Goal: Task Accomplishment & Management: Manage account settings

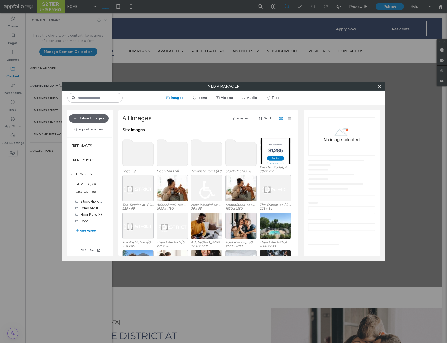
click at [178, 156] on use at bounding box center [172, 153] width 31 height 26
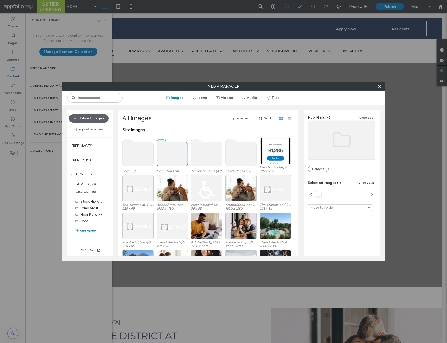
click at [178, 156] on use at bounding box center [172, 153] width 31 height 26
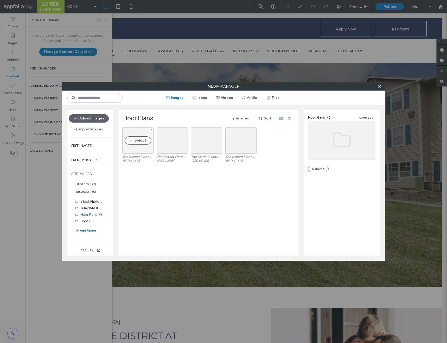
click at [135, 148] on div "Select" at bounding box center [137, 140] width 31 height 26
click at [191, 144] on div at bounding box center [206, 140] width 31 height 26
click at [178, 143] on div "Select" at bounding box center [172, 140] width 31 height 26
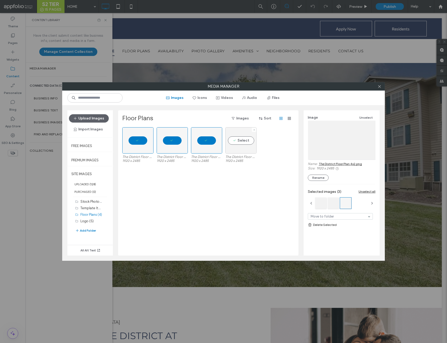
click at [229, 139] on div "Select" at bounding box center [240, 140] width 31 height 26
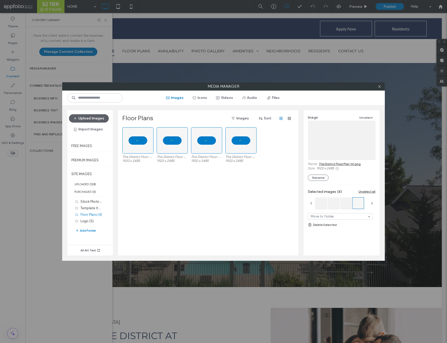
click at [332, 225] on link "Delete Selected" at bounding box center [342, 224] width 68 height 5
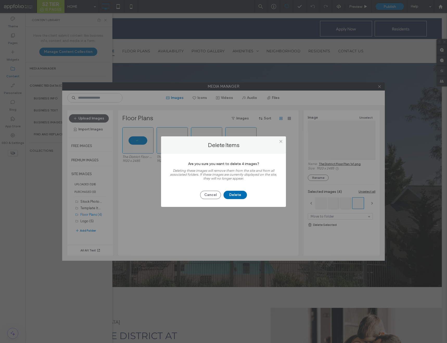
click at [245, 195] on button "Delete" at bounding box center [234, 195] width 23 height 8
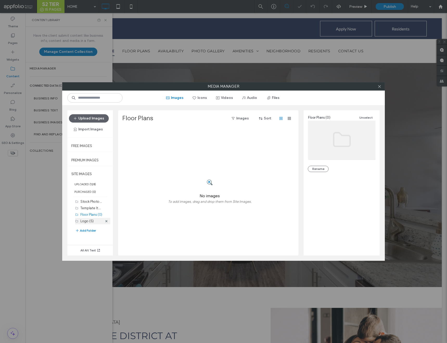
click at [84, 219] on label "Logo (5)" at bounding box center [86, 221] width 13 height 4
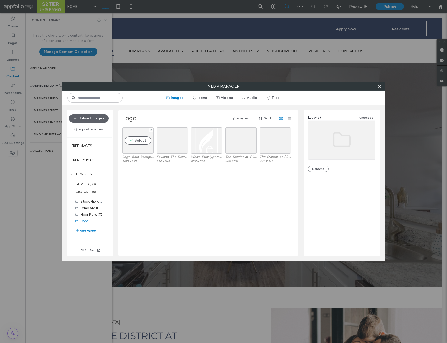
click at [135, 147] on div "Select" at bounding box center [137, 140] width 31 height 26
click at [171, 144] on div "Select" at bounding box center [172, 140] width 31 height 26
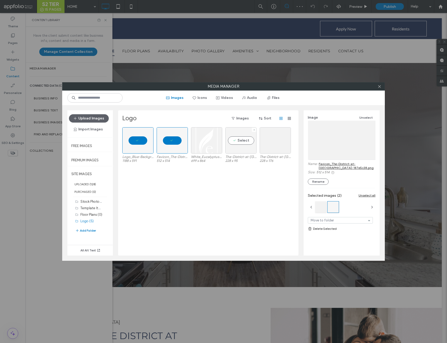
click at [235, 144] on div "Select" at bounding box center [240, 140] width 31 height 26
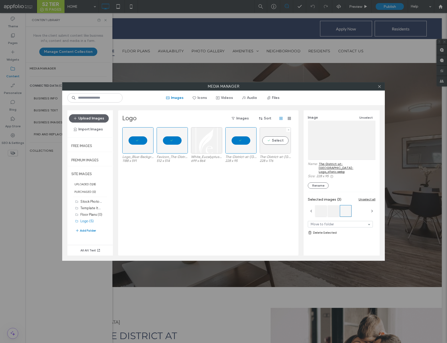
click at [267, 145] on div "Select" at bounding box center [275, 140] width 31 height 26
click at [331, 227] on link "Delete Selected" at bounding box center [342, 228] width 68 height 5
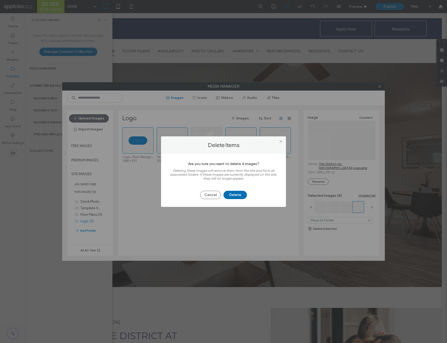
click at [238, 195] on button "Delete" at bounding box center [234, 195] width 23 height 8
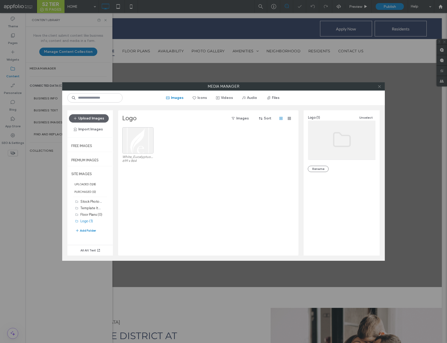
click at [381, 87] on icon at bounding box center [380, 87] width 4 height 4
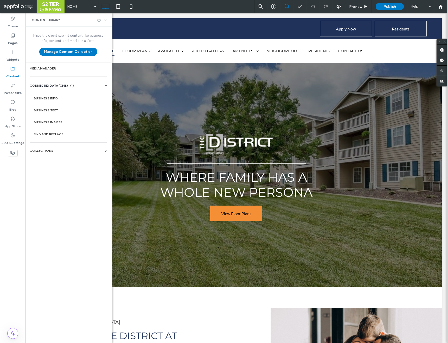
click at [105, 20] on use at bounding box center [105, 20] width 2 height 2
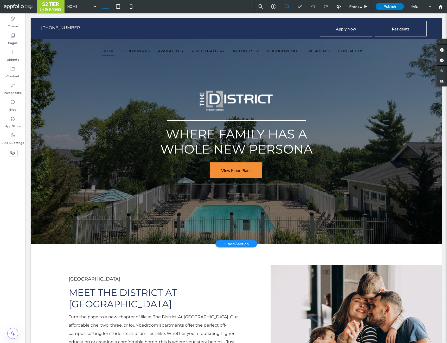
scroll to position [43, 0]
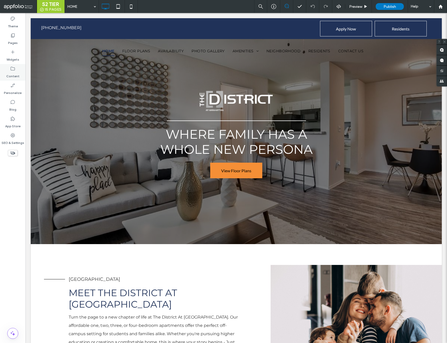
click at [9, 73] on label "Content" at bounding box center [12, 74] width 13 height 7
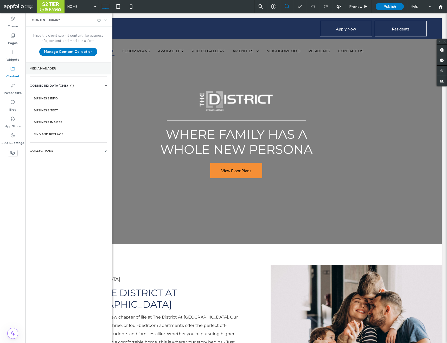
click at [59, 68] on label "Media Manager" at bounding box center [68, 69] width 77 height 4
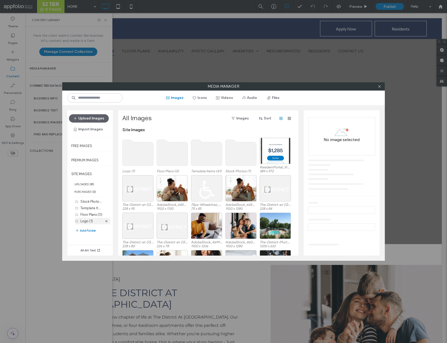
click at [86, 220] on label "Logo (1)" at bounding box center [86, 221] width 12 height 4
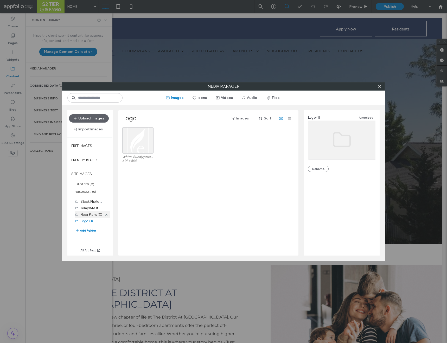
click at [86, 214] on label "Floor Plans (0)" at bounding box center [91, 215] width 22 height 4
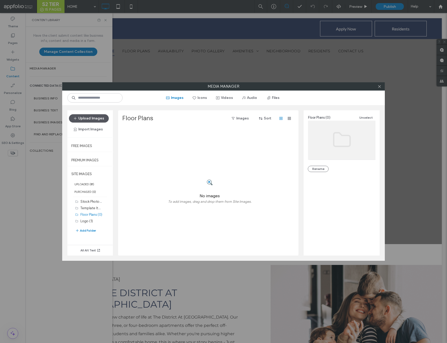
click at [92, 122] on button "Upload Images" at bounding box center [89, 118] width 40 height 8
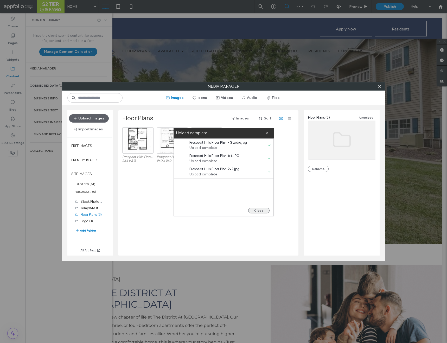
click at [262, 211] on button "Close" at bounding box center [258, 211] width 21 height 6
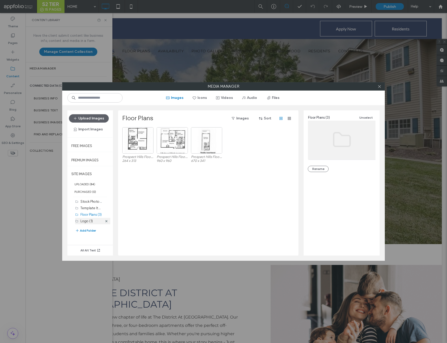
click at [84, 219] on label "Logo (1)" at bounding box center [86, 221] width 12 height 4
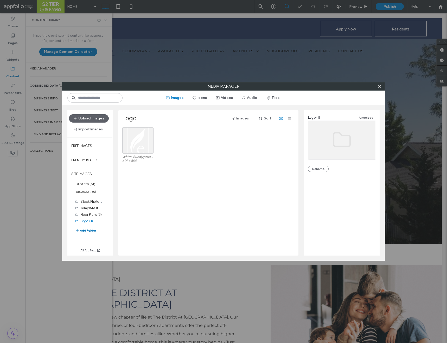
click at [87, 227] on button "Add Folder" at bounding box center [85, 230] width 21 height 6
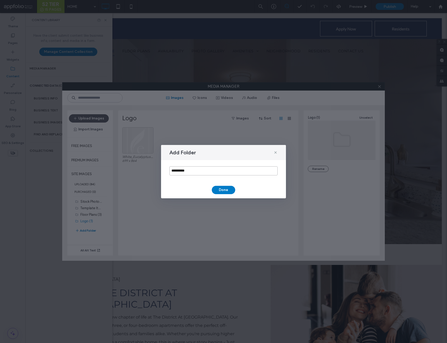
drag, startPoint x: 191, startPoint y: 175, endPoint x: 167, endPoint y: 165, distance: 26.8
click at [167, 165] on div "**********" at bounding box center [223, 171] width 125 height 22
type input "**********"
click at [228, 193] on button "Done" at bounding box center [223, 190] width 23 height 8
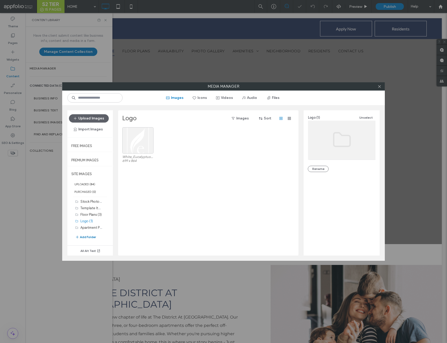
click at [89, 237] on button "Add Folder" at bounding box center [85, 237] width 21 height 6
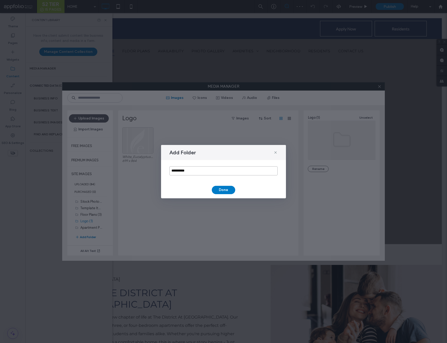
drag, startPoint x: 192, startPoint y: 173, endPoint x: 130, endPoint y: 171, distance: 61.9
click at [132, 171] on div "**********" at bounding box center [223, 171] width 447 height 343
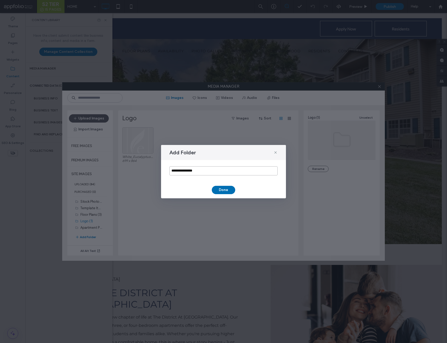
type input "**********"
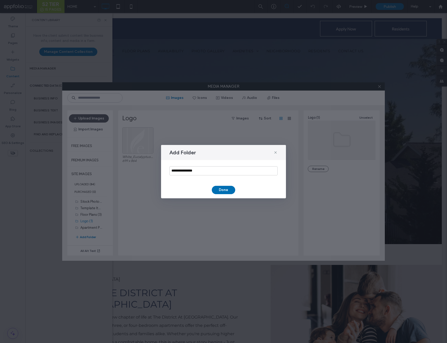
click at [218, 188] on button "Done" at bounding box center [223, 190] width 23 height 8
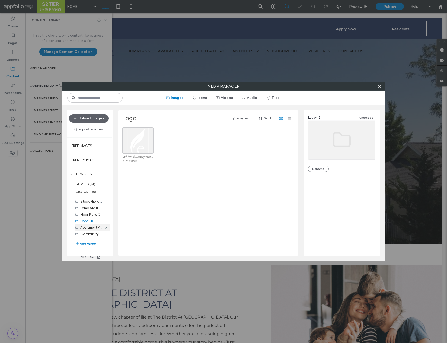
click at [89, 230] on div "Apartment Photos (0)" at bounding box center [91, 227] width 22 height 5
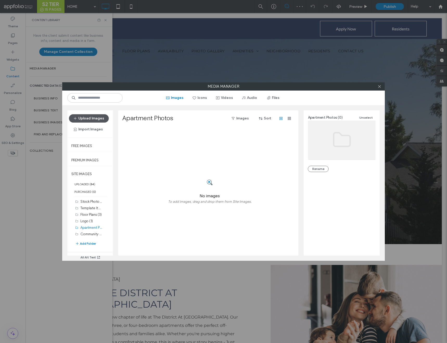
click at [88, 120] on button "Upload Images" at bounding box center [89, 118] width 40 height 8
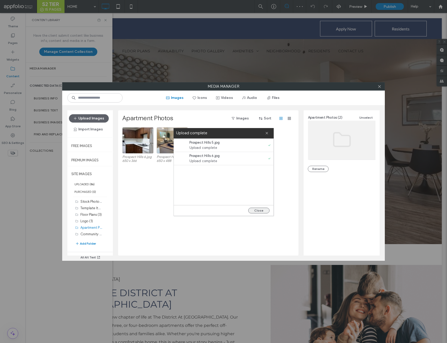
click at [259, 211] on button "Close" at bounding box center [258, 211] width 21 height 6
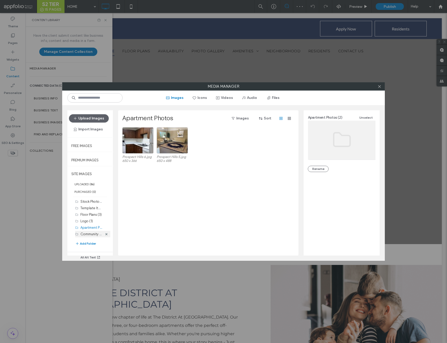
click at [88, 233] on label "Community Photos (0)" at bounding box center [97, 233] width 35 height 5
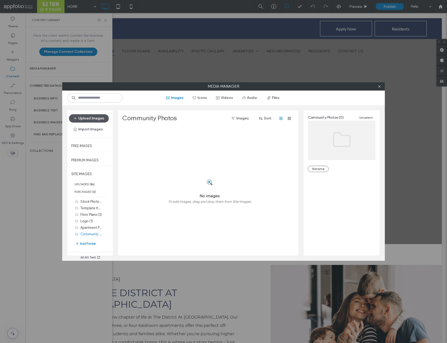
click at [80, 119] on button "Upload Images" at bounding box center [89, 118] width 40 height 8
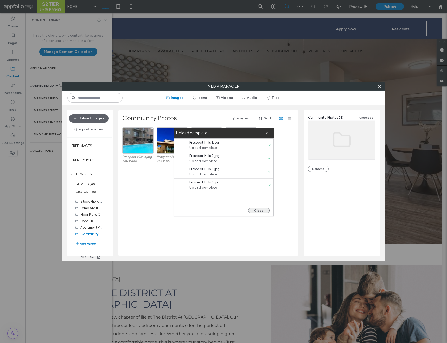
click at [259, 211] on button "Close" at bounding box center [258, 211] width 21 height 6
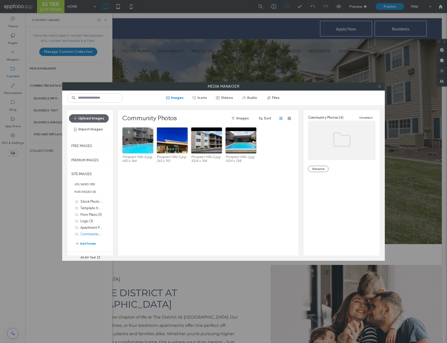
click at [379, 87] on use at bounding box center [379, 86] width 3 height 3
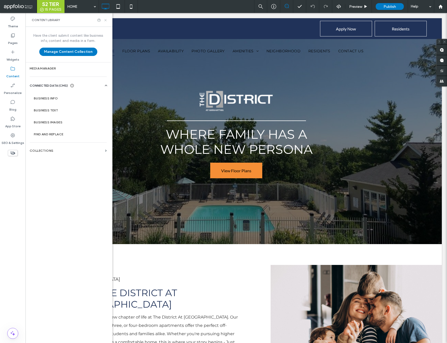
click at [107, 20] on icon at bounding box center [106, 20] width 4 height 4
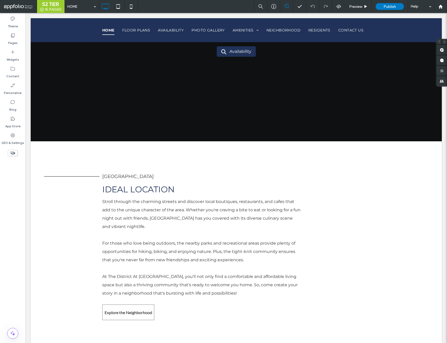
scroll to position [1649, 0]
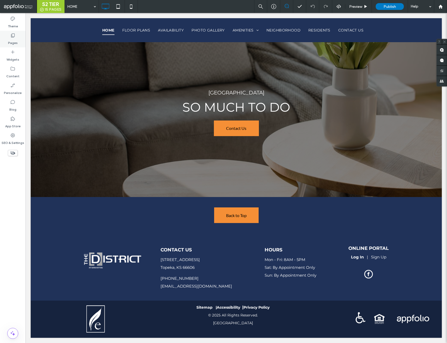
click at [15, 38] on label "Pages" at bounding box center [13, 41] width 10 height 7
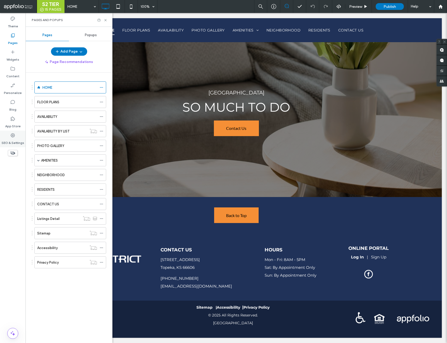
click at [17, 143] on label "SEO & Settings" at bounding box center [13, 141] width 23 height 7
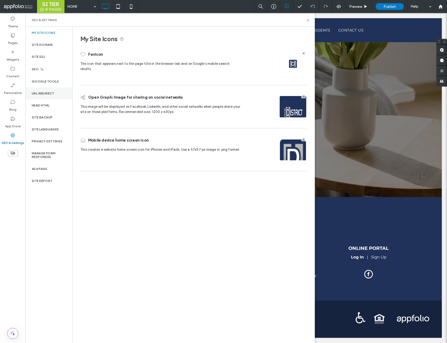
click at [39, 94] on label "URL Redirect" at bounding box center [43, 94] width 23 height 4
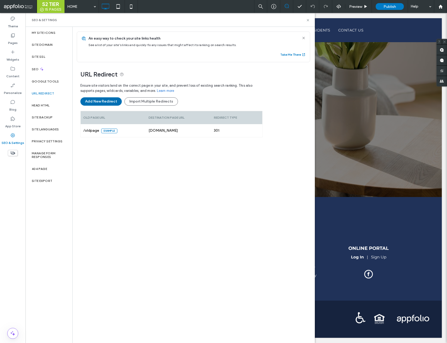
click at [107, 103] on button "Add New Redirect" at bounding box center [100, 101] width 41 height 8
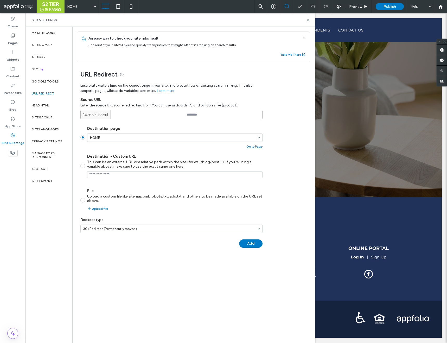
click at [214, 113] on input at bounding box center [171, 114] width 182 height 9
paste input "**********"
type input "**********"
click at [248, 241] on button "Add" at bounding box center [250, 243] width 23 height 8
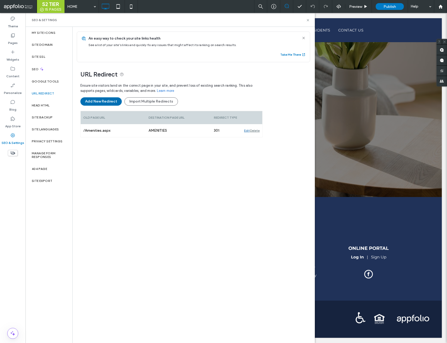
click at [103, 100] on button "Add New Redirect" at bounding box center [100, 101] width 41 height 8
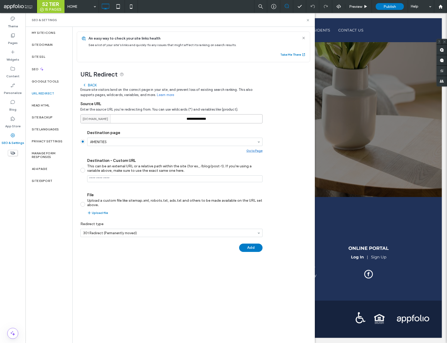
drag, startPoint x: 220, startPoint y: 118, endPoint x: 157, endPoint y: 117, distance: 63.0
click at [157, 117] on div "**********" at bounding box center [171, 118] width 182 height 9
paste input "**"
type input "**********"
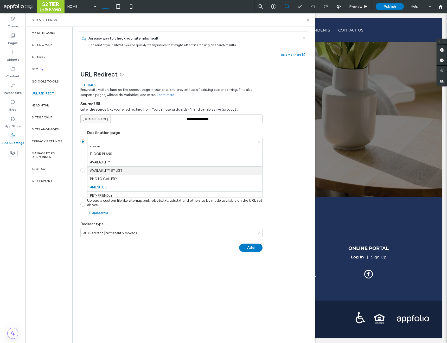
scroll to position [0, 0]
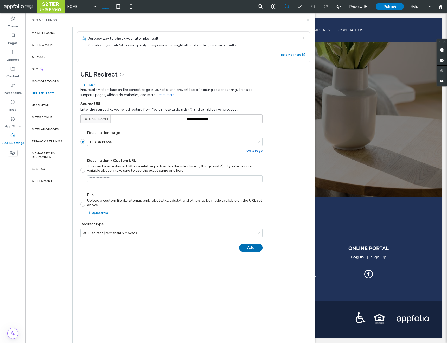
click at [246, 249] on button "Add" at bounding box center [250, 248] width 23 height 8
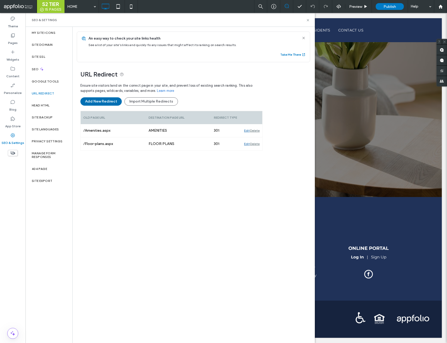
click at [106, 103] on button "Add New Redirect" at bounding box center [100, 101] width 41 height 8
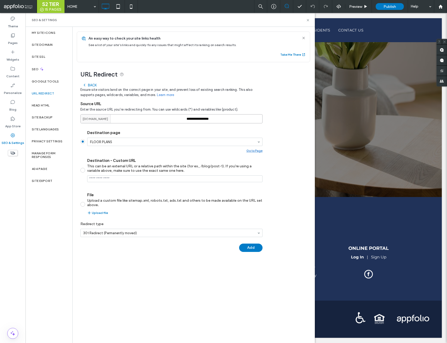
drag, startPoint x: 232, startPoint y: 122, endPoint x: 176, endPoint y: 117, distance: 56.7
click at [176, 117] on div "**********" at bounding box center [171, 118] width 182 height 9
paste input
type input "**********"
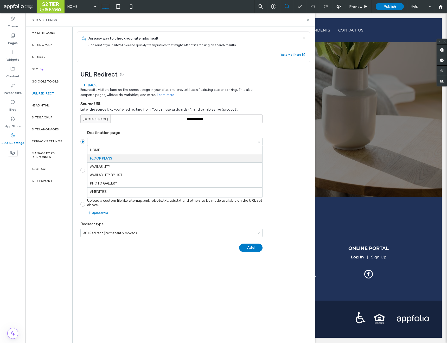
scroll to position [8, 0]
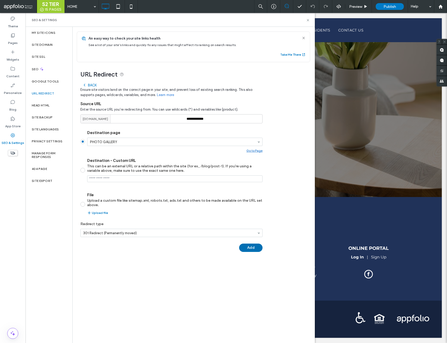
click at [254, 248] on button "Add" at bounding box center [250, 248] width 23 height 8
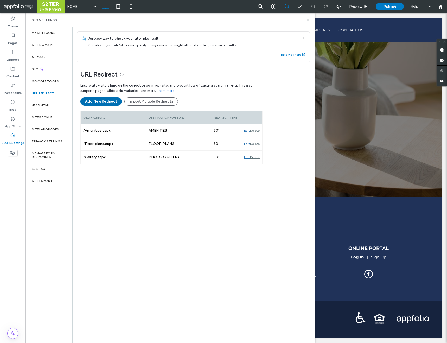
click at [105, 104] on button "Add New Redirect" at bounding box center [100, 101] width 41 height 8
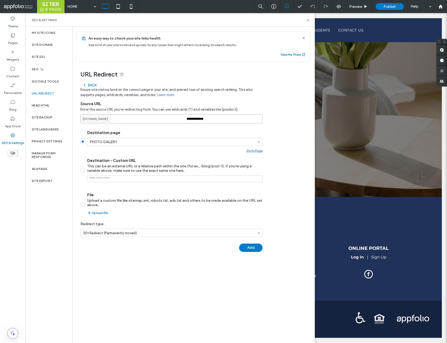
drag, startPoint x: 219, startPoint y: 119, endPoint x: 157, endPoint y: 117, distance: 62.0
click at [157, 117] on div "**********" at bounding box center [171, 118] width 182 height 9
paste input "*****"
type input "**********"
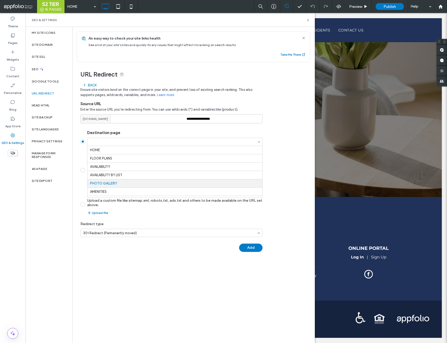
scroll to position [33, 0]
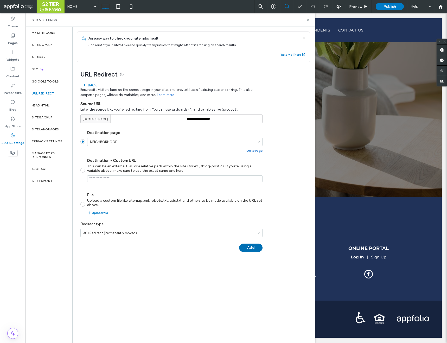
click at [251, 250] on button "Add" at bounding box center [250, 248] width 23 height 8
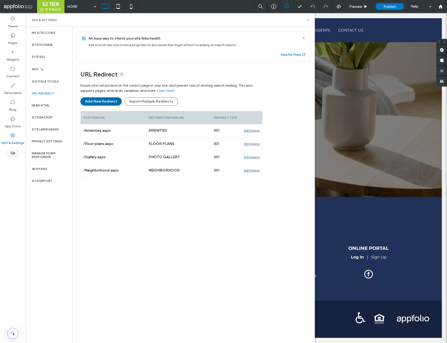
click at [91, 102] on button "Add New Redirect" at bounding box center [100, 101] width 41 height 8
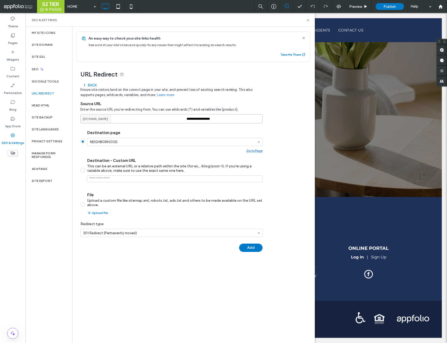
drag, startPoint x: 224, startPoint y: 119, endPoint x: 160, endPoint y: 118, distance: 64.5
click at [160, 118] on div "**********" at bounding box center [171, 118] width 182 height 9
paste input
type input "**********"
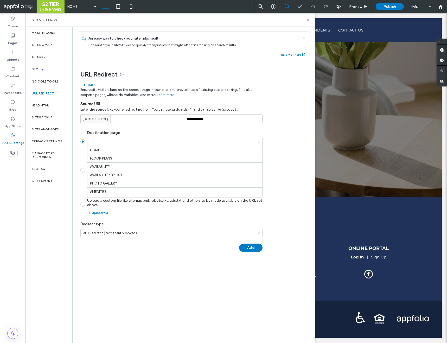
scroll to position [56, 0]
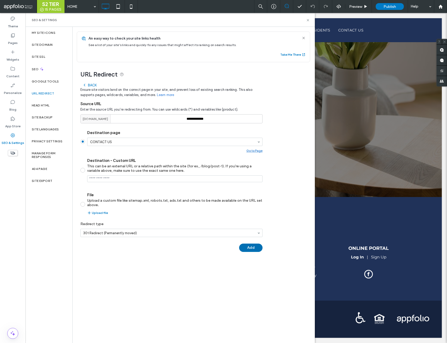
click at [249, 246] on button "Add" at bounding box center [250, 248] width 23 height 8
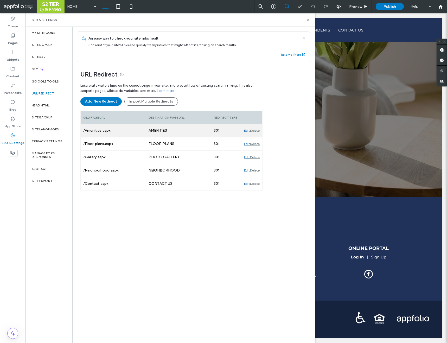
click at [245, 132] on div "Edit" at bounding box center [247, 130] width 6 height 13
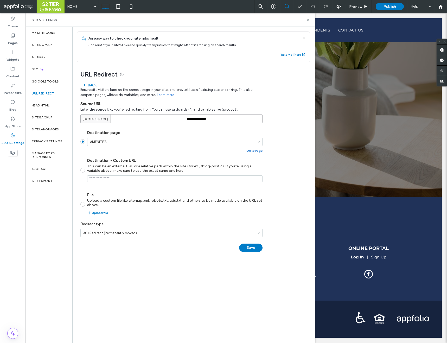
drag, startPoint x: 219, startPoint y: 119, endPoint x: 179, endPoint y: 118, distance: 40.1
click at [179, 118] on div "**********" at bounding box center [171, 118] width 182 height 9
click at [190, 118] on input "**********" at bounding box center [171, 118] width 182 height 9
click at [245, 248] on button "Save" at bounding box center [250, 248] width 23 height 8
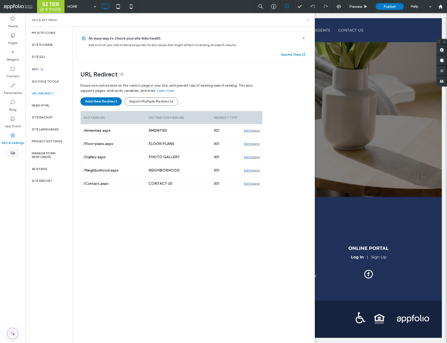
click at [307, 20] on icon at bounding box center [308, 20] width 4 height 4
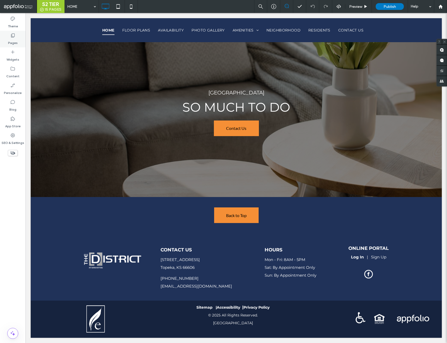
click at [13, 34] on icon at bounding box center [12, 35] width 5 height 5
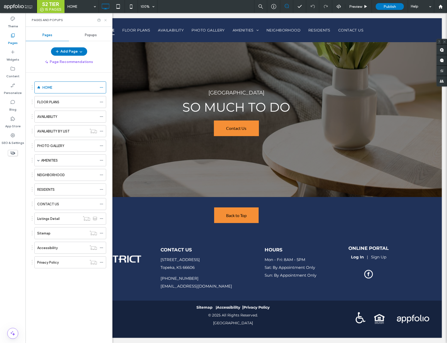
click at [105, 20] on use at bounding box center [105, 20] width 2 height 2
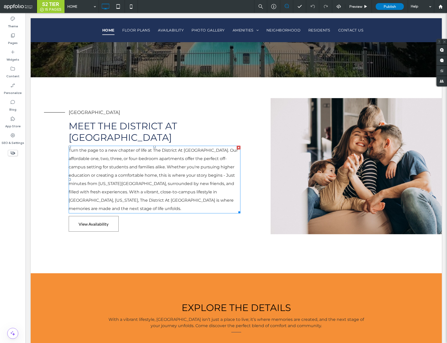
scroll to position [211, 0]
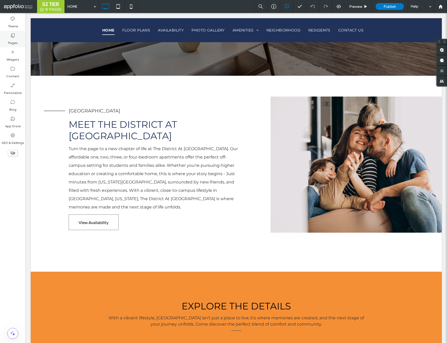
click at [12, 47] on div "Pages" at bounding box center [12, 39] width 25 height 17
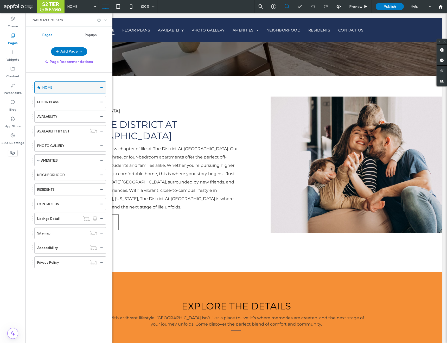
click at [64, 85] on div "HOME" at bounding box center [69, 87] width 55 height 5
click at [106, 19] on use at bounding box center [105, 20] width 2 height 2
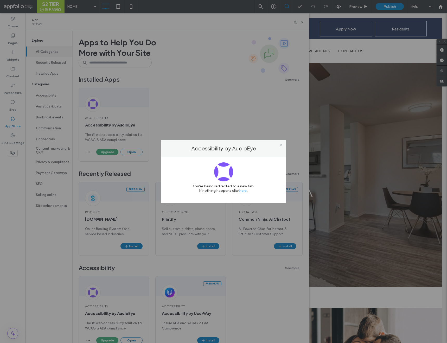
click at [281, 143] on icon at bounding box center [281, 145] width 4 height 4
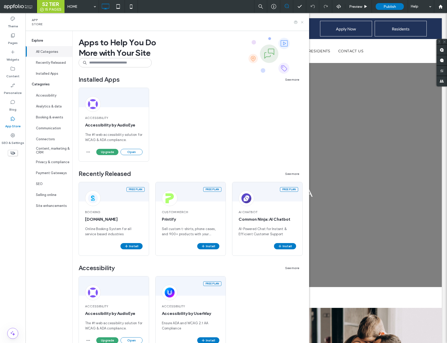
click at [302, 22] on use at bounding box center [302, 22] width 2 height 2
